Goal: Task Accomplishment & Management: Use online tool/utility

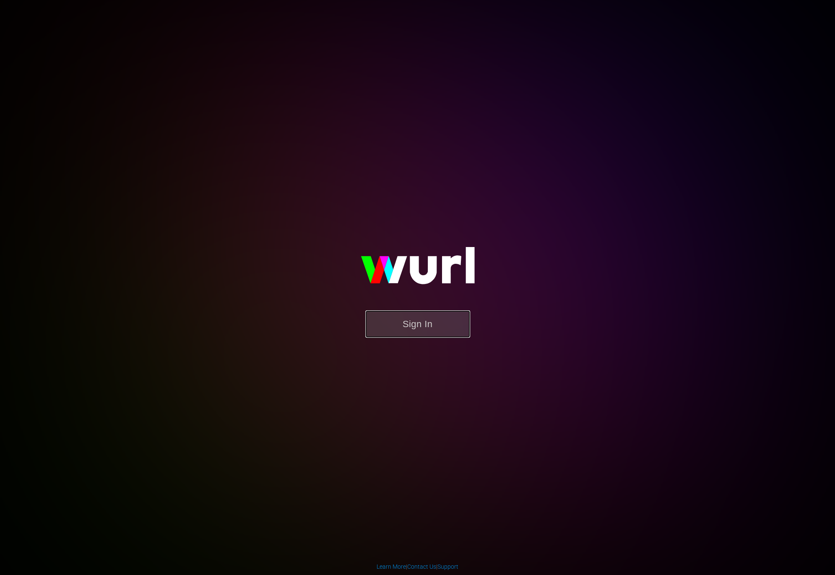
click at [411, 320] on button "Sign In" at bounding box center [417, 323] width 105 height 27
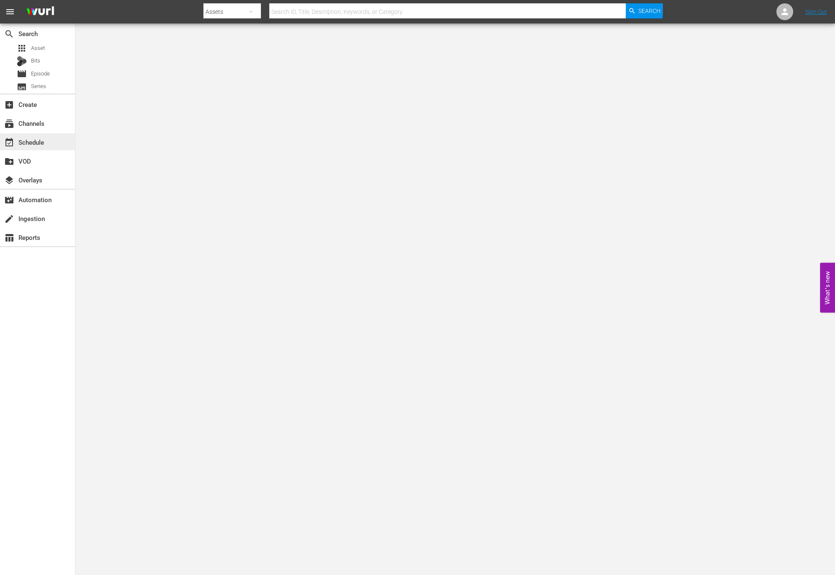
click at [33, 145] on div "event_available Schedule" at bounding box center [23, 141] width 47 height 8
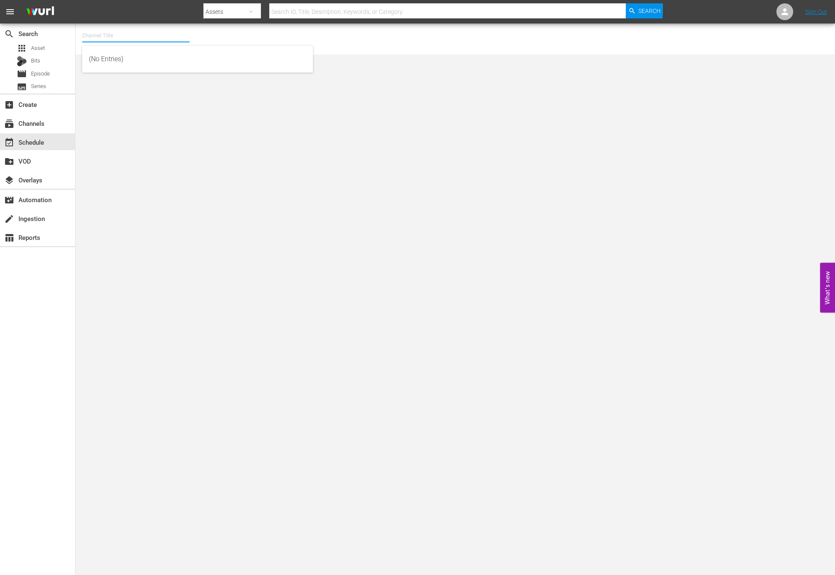
click at [182, 37] on input "text" at bounding box center [135, 36] width 107 height 20
type input "ㅈ"
click at [125, 35] on input "world" at bounding box center [135, 36] width 107 height 20
click at [111, 61] on div "World Billiards TV (967 - newidco_billiardstv_1)" at bounding box center [197, 59] width 217 height 20
type input "World Billiards TV (967 - newidco_billiardstv_1)"
